Goal: Task Accomplishment & Management: Complete application form

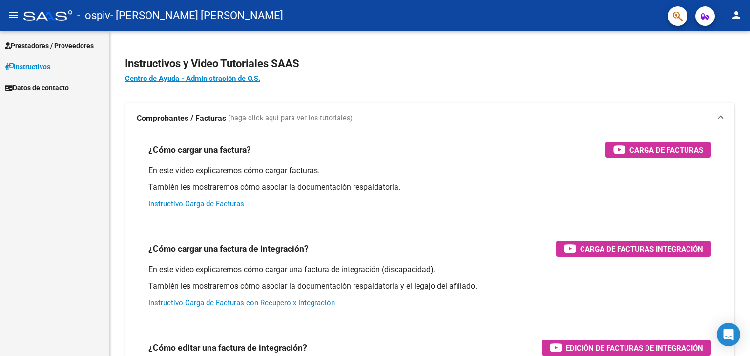
click at [45, 42] on span "Prestadores / Proveedores" at bounding box center [49, 46] width 89 height 11
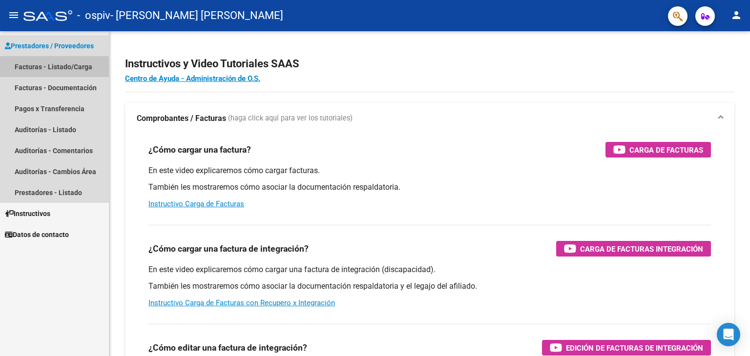
click at [41, 68] on link "Facturas - Listado/Carga" at bounding box center [54, 66] width 109 height 21
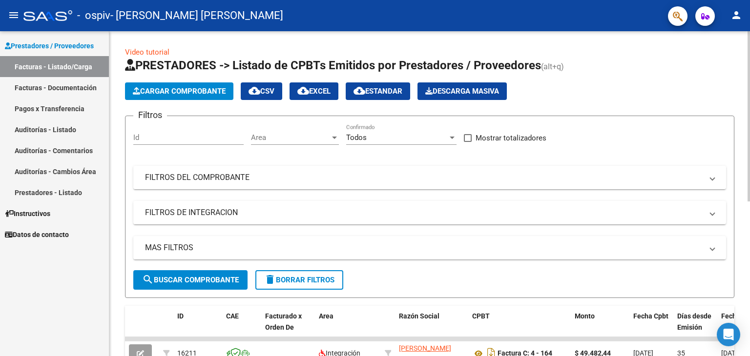
click at [187, 94] on span "Cargar Comprobante" at bounding box center [179, 91] width 93 height 9
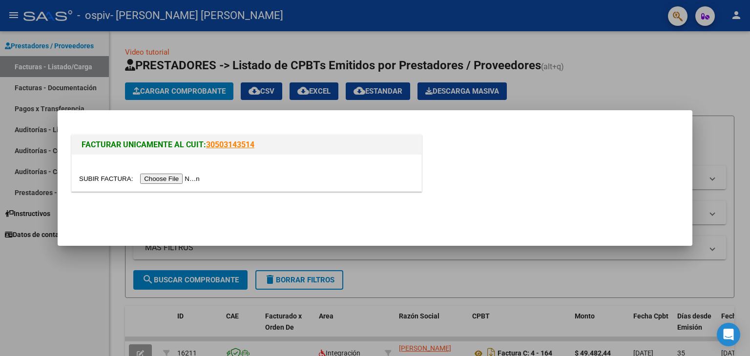
click at [188, 172] on div at bounding box center [246, 173] width 349 height 37
click at [187, 178] on input "file" at bounding box center [140, 179] width 123 height 10
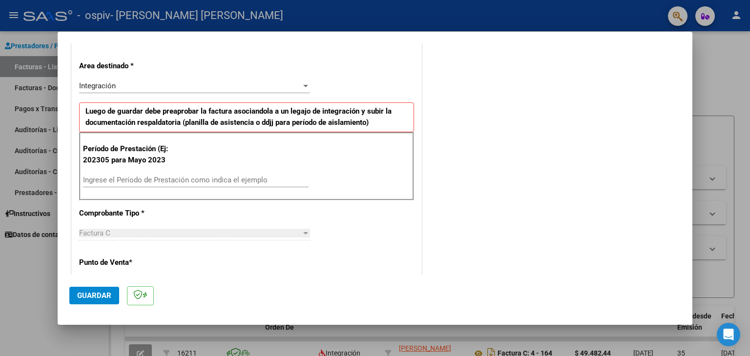
scroll to position [195, 0]
click at [176, 179] on input "Ingrese el Período de Prestación como indica el ejemplo" at bounding box center [195, 179] width 225 height 9
type input "202507"
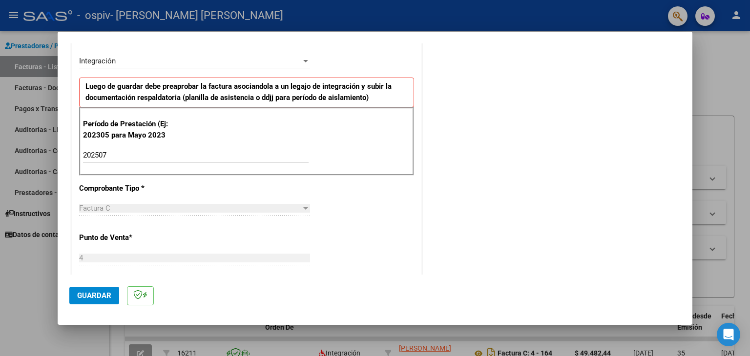
scroll to position [168, 0]
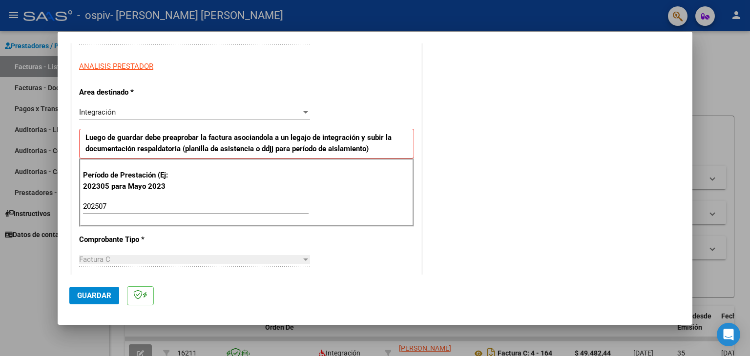
click at [100, 297] on span "Guardar" at bounding box center [94, 295] width 34 height 9
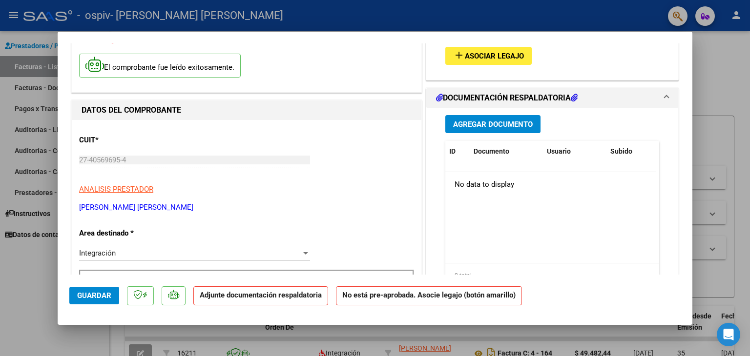
scroll to position [0, 0]
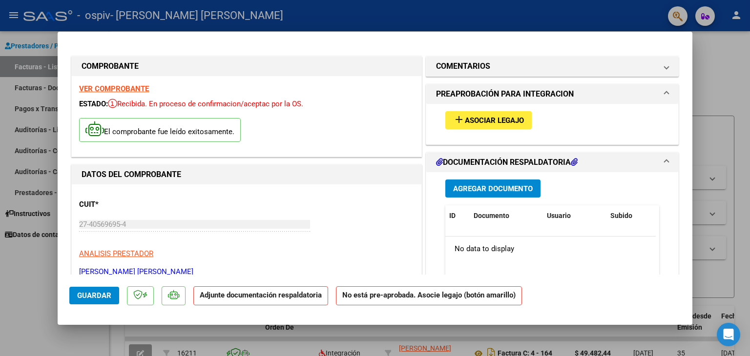
click at [521, 126] on button "add Asociar Legajo" at bounding box center [488, 120] width 86 height 18
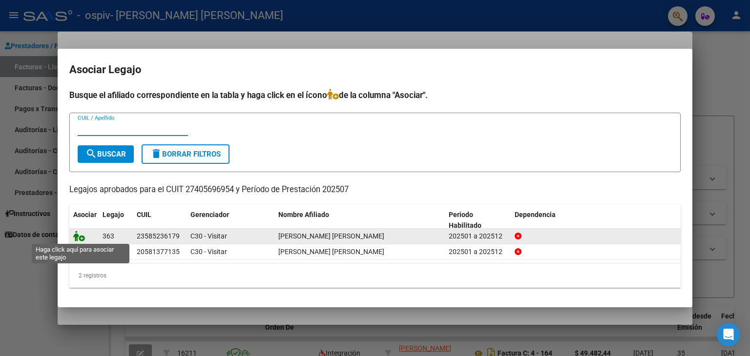
click at [80, 237] on icon at bounding box center [79, 236] width 12 height 11
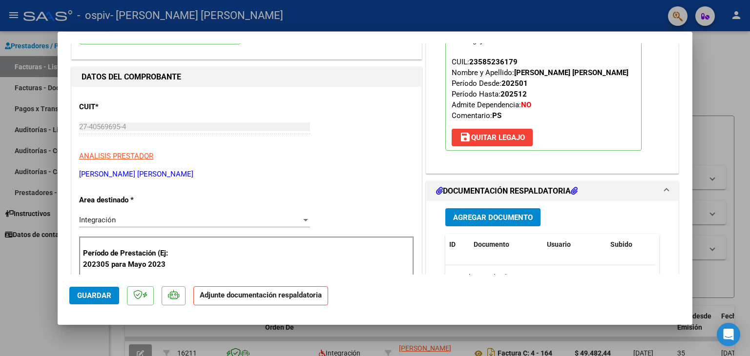
scroll to position [195, 0]
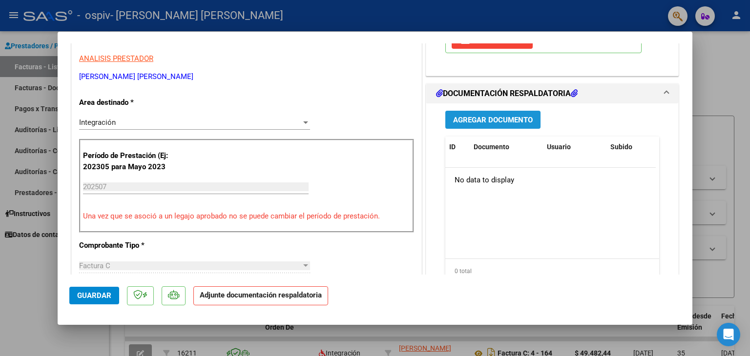
click at [489, 114] on button "Agregar Documento" at bounding box center [492, 120] width 95 height 18
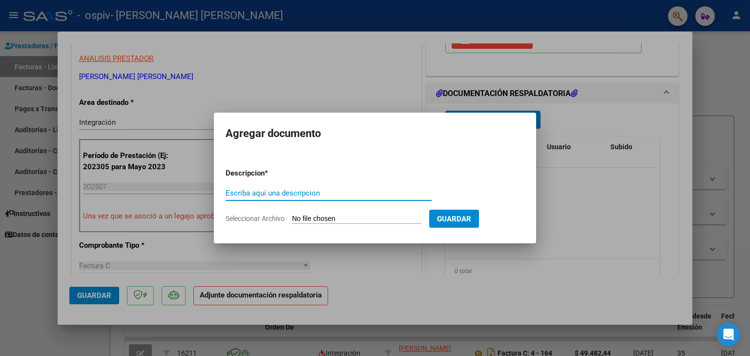
click at [401, 219] on input "Seleccionar Archivo" at bounding box center [356, 219] width 129 height 9
type input "C:\fakepath\PS 2025 [PERSON_NAME] (5).pdf"
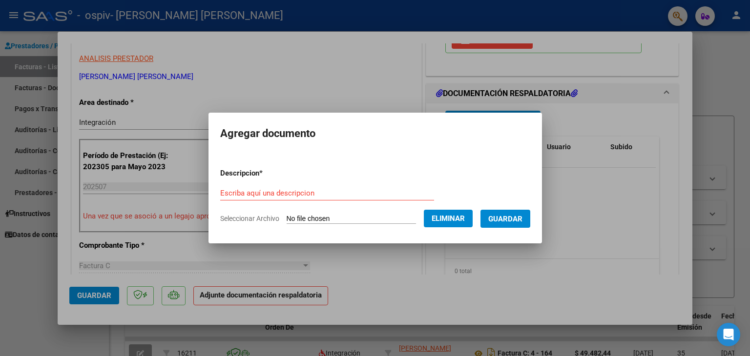
click at [301, 200] on div "Escriba aquí una descripcion" at bounding box center [327, 193] width 214 height 15
type input "presupuesto autorizado"
click at [518, 223] on span "Guardar" at bounding box center [505, 219] width 34 height 9
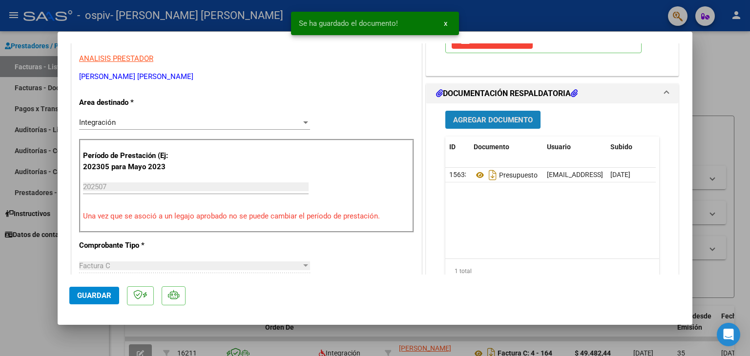
click at [455, 118] on span "Agregar Documento" at bounding box center [493, 120] width 80 height 9
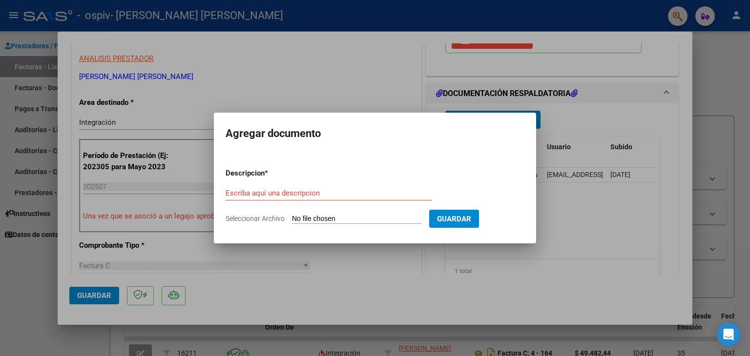
click at [615, 200] on div at bounding box center [375, 178] width 750 height 356
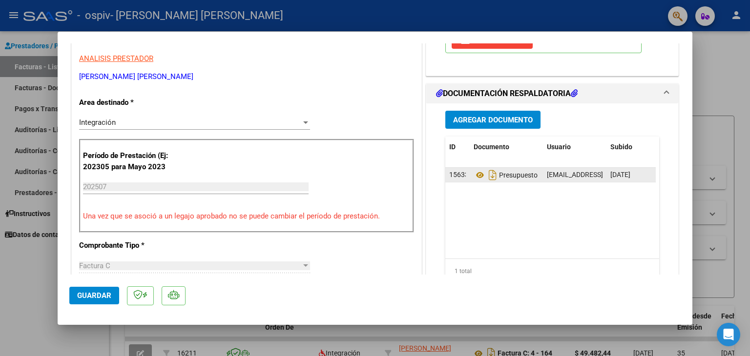
click at [558, 180] on datatable-body-cell "[EMAIL_ADDRESS][DOMAIN_NAME] - [PERSON_NAME]" at bounding box center [574, 175] width 63 height 14
click at [558, 178] on span "[EMAIL_ADDRESS][DOMAIN_NAME] - [PERSON_NAME]" at bounding box center [629, 175] width 165 height 8
click at [478, 176] on icon at bounding box center [479, 175] width 13 height 12
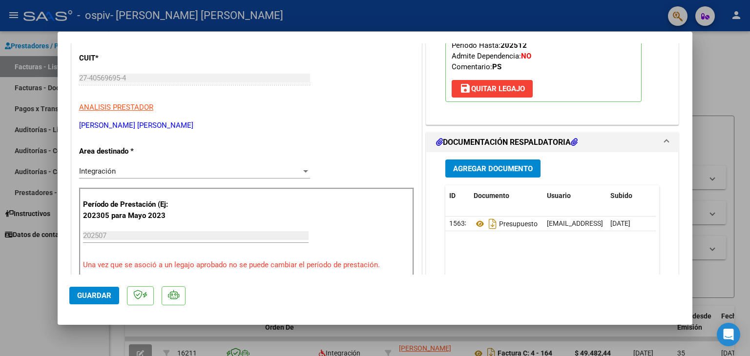
scroll to position [98, 0]
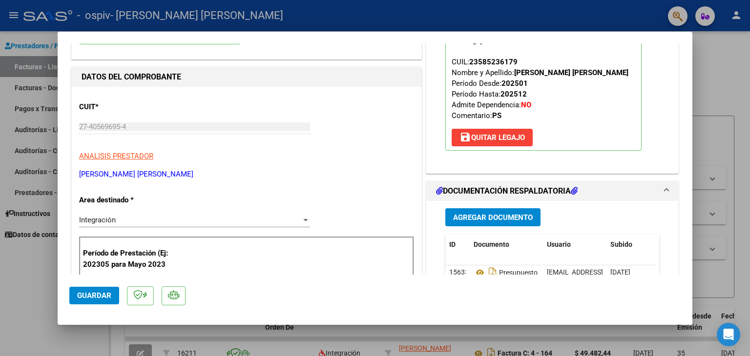
click at [476, 216] on span "Agregar Documento" at bounding box center [493, 217] width 80 height 9
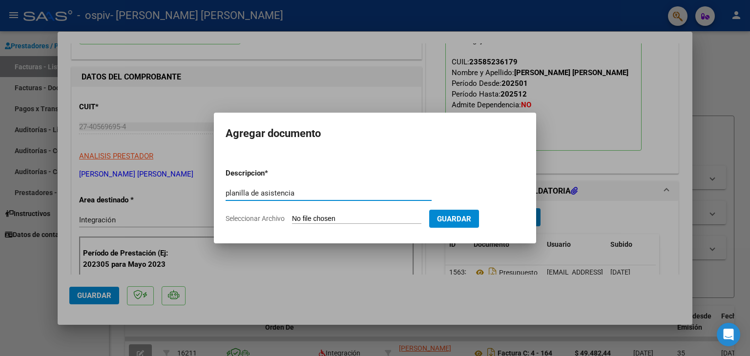
type input "planilla de asistencia"
click at [354, 219] on input "Seleccionar Archivo" at bounding box center [356, 219] width 129 height 9
type input "C:\fakepath\Planilla [PERSON_NAME].pdf"
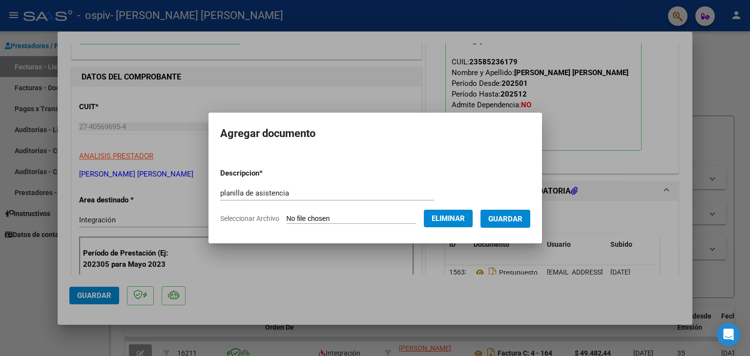
click at [521, 222] on span "Guardar" at bounding box center [505, 219] width 34 height 9
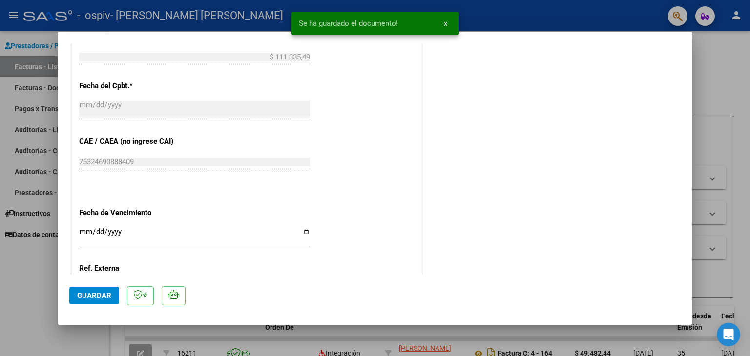
scroll to position [641, 0]
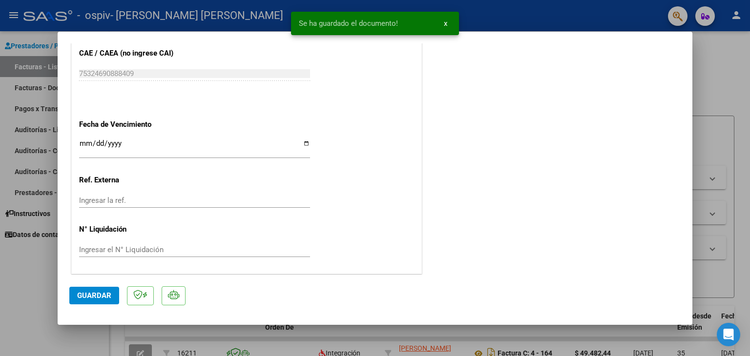
click at [95, 300] on span "Guardar" at bounding box center [94, 295] width 34 height 9
click at [21, 297] on div at bounding box center [375, 178] width 750 height 356
type input "$ 0,00"
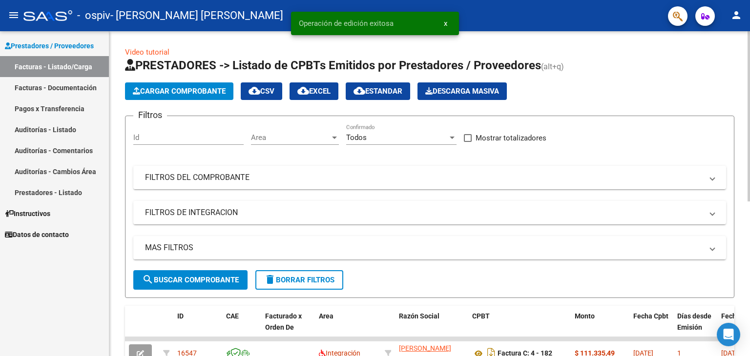
click at [195, 93] on span "Cargar Comprobante" at bounding box center [179, 91] width 93 height 9
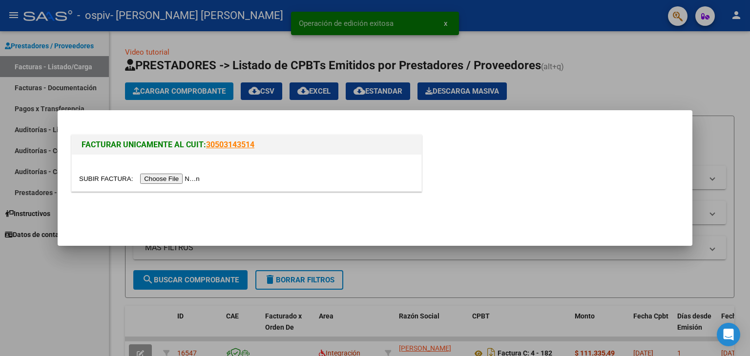
click at [186, 176] on input "file" at bounding box center [140, 179] width 123 height 10
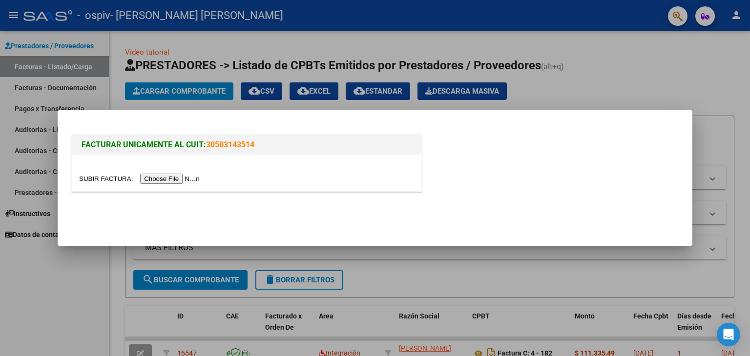
click at [190, 175] on input "file" at bounding box center [140, 179] width 123 height 10
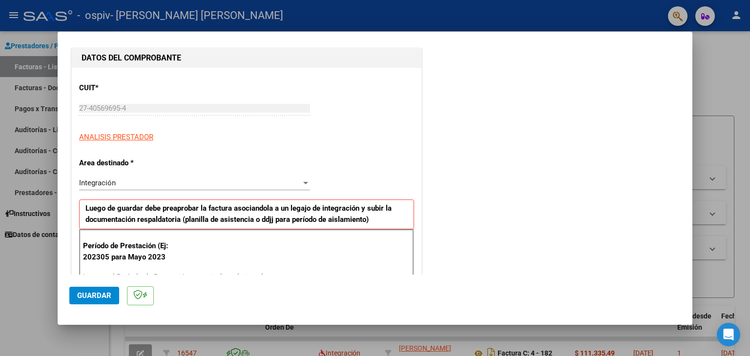
scroll to position [146, 0]
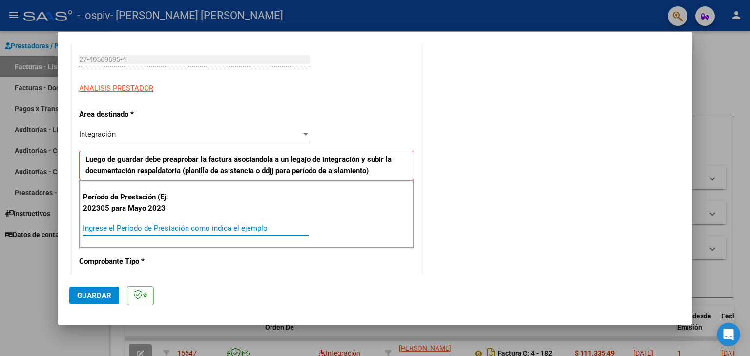
click at [175, 227] on input "Ingrese el Período de Prestación como indica el ejemplo" at bounding box center [195, 228] width 225 height 9
type input "202507"
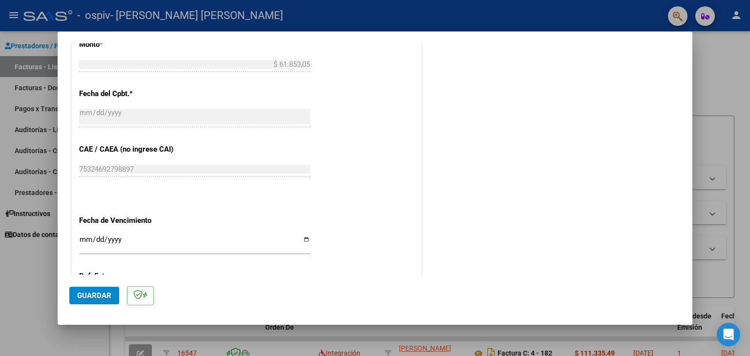
scroll to position [586, 0]
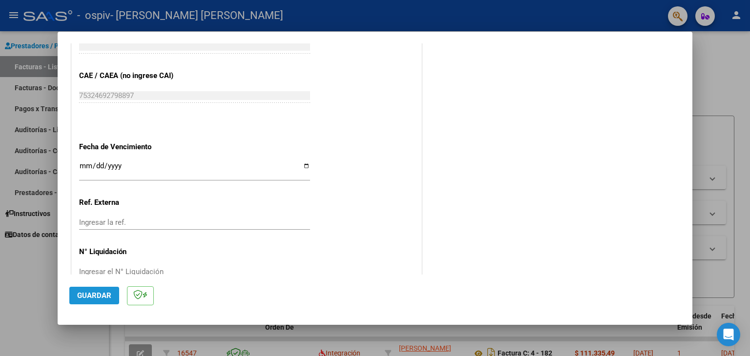
click at [97, 300] on span "Guardar" at bounding box center [94, 295] width 34 height 9
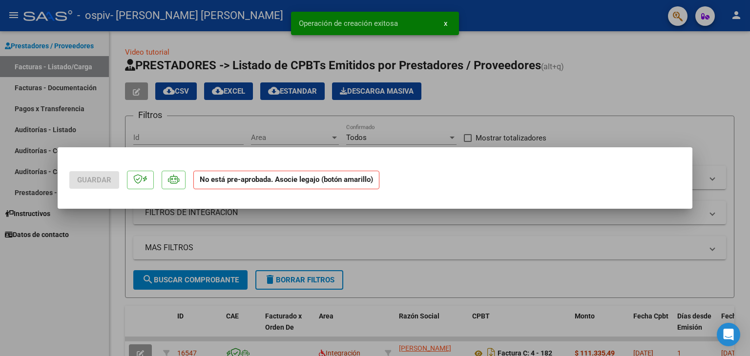
scroll to position [0, 0]
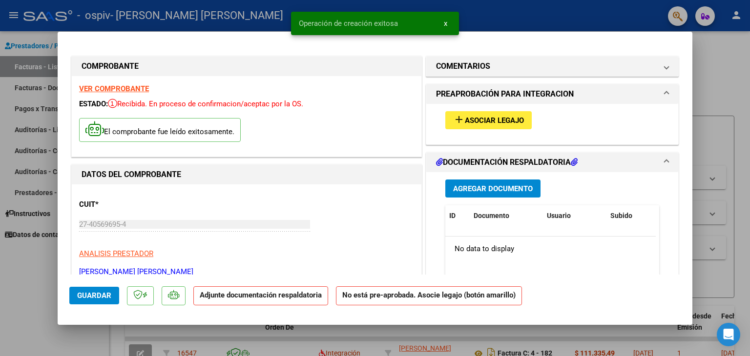
click at [499, 114] on button "add Asociar Legajo" at bounding box center [488, 120] width 86 height 18
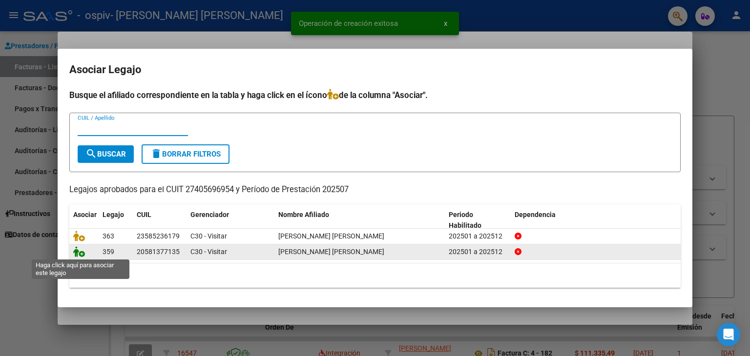
click at [78, 254] on icon at bounding box center [79, 251] width 12 height 11
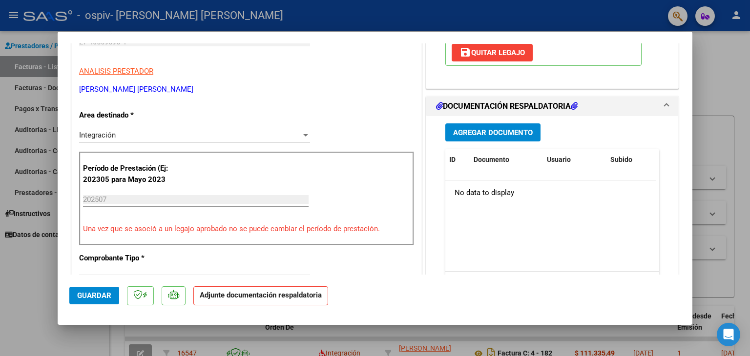
scroll to position [195, 0]
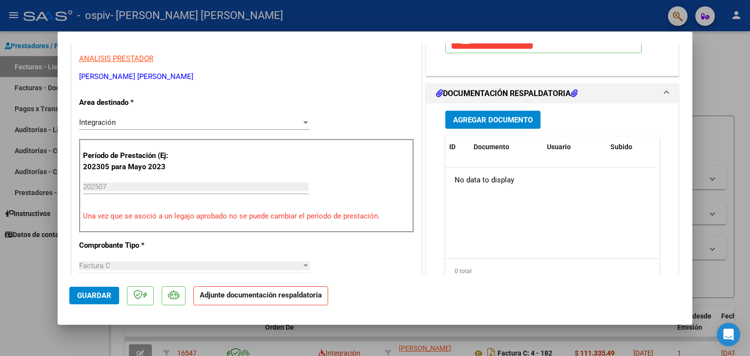
click at [511, 118] on span "Agregar Documento" at bounding box center [493, 120] width 80 height 9
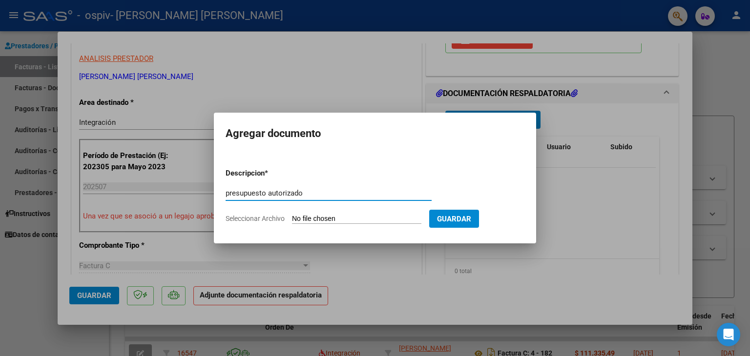
type input "presupuesto autorizado"
click at [380, 215] on input "Seleccionar Archivo" at bounding box center [356, 219] width 129 height 9
type input "C:\fakepath\DA SILVA GAEL presupuesto.pdf"
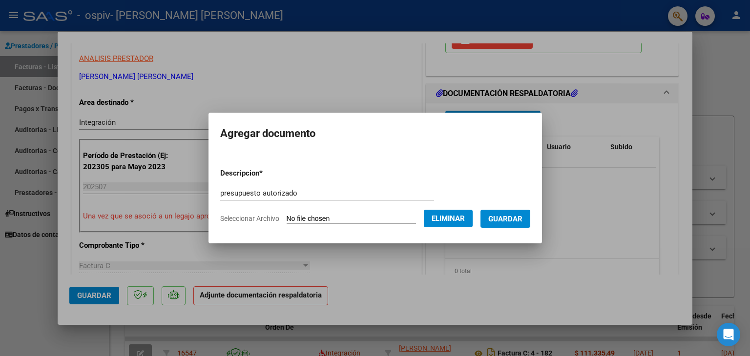
click at [522, 224] on span "Guardar" at bounding box center [505, 219] width 34 height 9
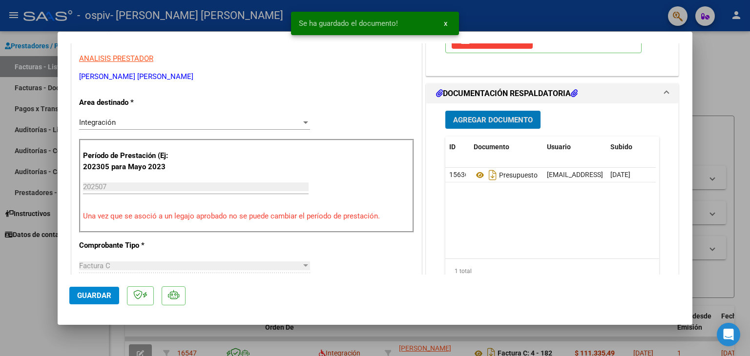
click at [491, 117] on span "Agregar Documento" at bounding box center [493, 120] width 80 height 9
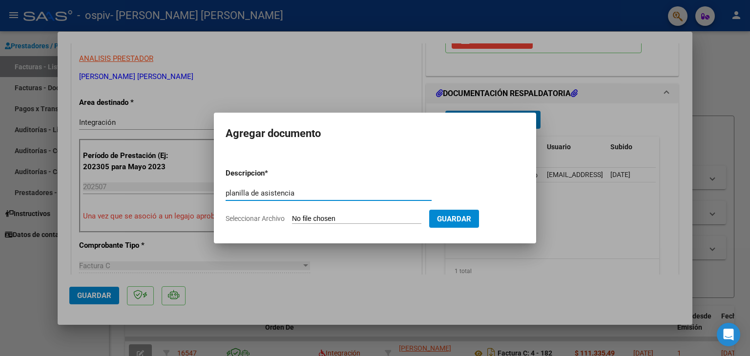
type input "planilla de asistencia"
click at [321, 221] on input "Seleccionar Archivo" at bounding box center [356, 219] width 129 height 9
type input "C:\fakepath\Planilla [PERSON_NAME] [PERSON_NAME].pdf"
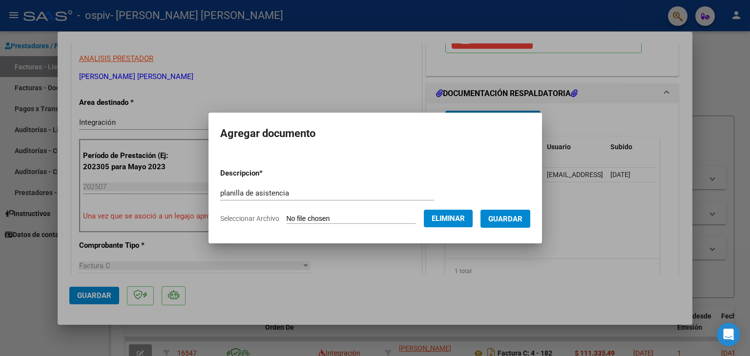
click at [514, 225] on button "Guardar" at bounding box center [505, 219] width 50 height 18
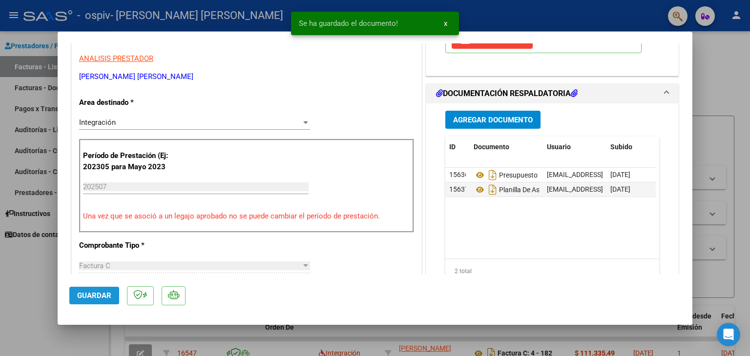
click at [79, 295] on span "Guardar" at bounding box center [94, 295] width 34 height 9
click at [33, 283] on div at bounding box center [375, 178] width 750 height 356
type input "$ 0,00"
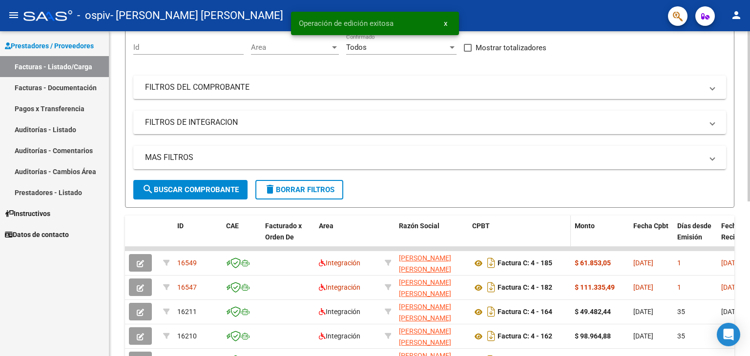
scroll to position [98, 0]
